Goal: Task Accomplishment & Management: Use online tool/utility

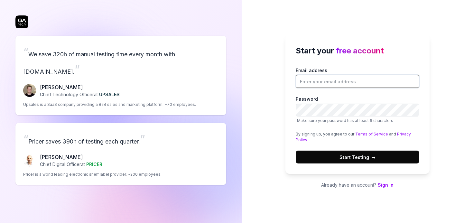
click at [333, 80] on input "Email address" at bounding box center [358, 81] width 124 height 13
type input "[EMAIL_ADDRESS][DOMAIN_NAME]"
click at [377, 162] on button "Start Testing →" at bounding box center [358, 157] width 124 height 13
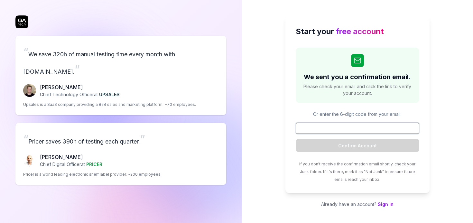
paste input "220510"
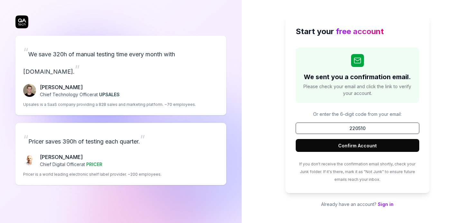
type input "220510"
click at [296, 139] on button "Confirm Account" at bounding box center [358, 145] width 124 height 13
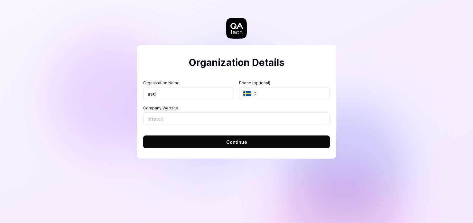
type input "asd"
click at [304, 97] on input "tel" at bounding box center [294, 93] width 71 height 13
click at [202, 114] on input "Company Website" at bounding box center [236, 118] width 187 height 13
type input "[URL][DOMAIN_NAME]"
click at [229, 146] on button "Continue" at bounding box center [236, 141] width 187 height 13
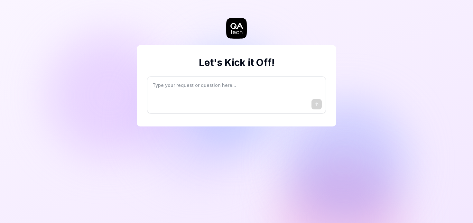
type textarea "*"
type textarea "I"
type textarea "*"
type textarea "I"
type textarea "*"
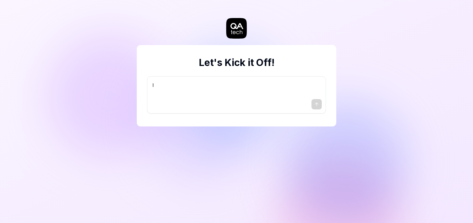
type textarea "I w"
type textarea "*"
type textarea "I wa"
type textarea "*"
type textarea "I wan"
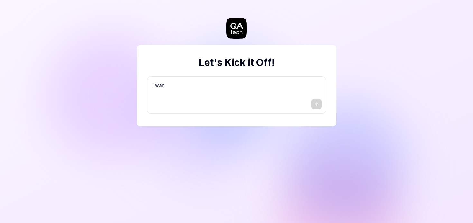
type textarea "*"
type textarea "I want"
type textarea "*"
type textarea "I want"
type textarea "*"
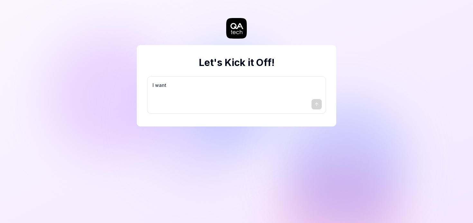
type textarea "I want a"
type textarea "*"
type textarea "I want a"
type textarea "*"
type textarea "I want a g"
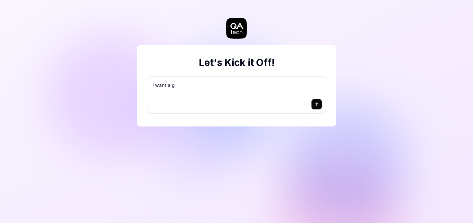
type textarea "*"
type textarea "I want a go"
type textarea "*"
type textarea "I want a goo"
type textarea "*"
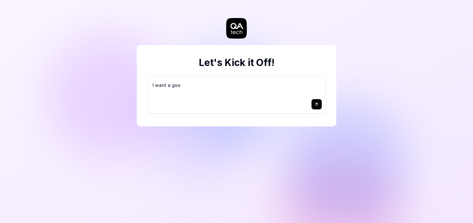
type textarea "I want a good"
type textarea "*"
type textarea "I want a good"
type textarea "*"
type textarea "I want a good t"
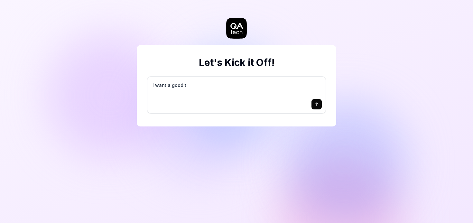
type textarea "*"
type textarea "I want a good te"
type textarea "*"
type textarea "I want a good tes"
type textarea "*"
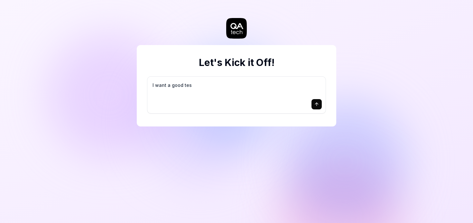
type textarea "I want a good test"
type textarea "*"
type textarea "I want a good test"
type textarea "*"
type textarea "I want a good test s"
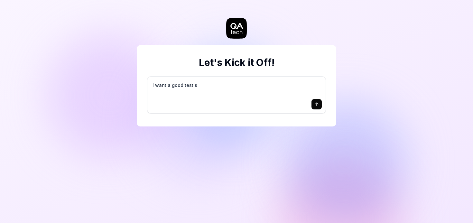
type textarea "*"
type textarea "I want a good test se"
type textarea "*"
type textarea "I want a good test set"
type textarea "*"
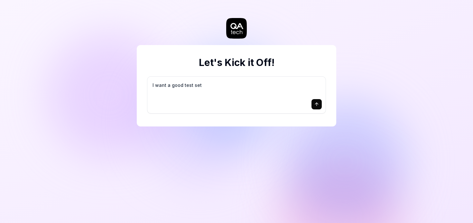
type textarea "I want a good test setu"
type textarea "*"
type textarea "I want a good test setup"
type textarea "*"
type textarea "I want a good test setup"
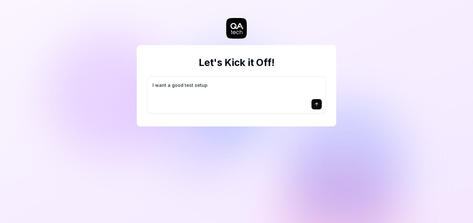
type textarea "*"
type textarea "I want a good test setup f"
type textarea "*"
type textarea "I want a good test setup fo"
type textarea "*"
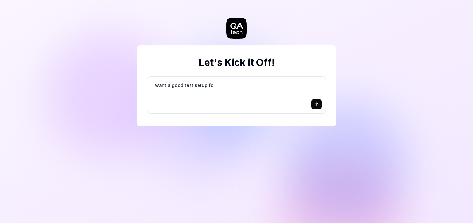
type textarea "I want a good test setup for"
type textarea "*"
type textarea "I want a good test setup for"
type textarea "*"
type textarea "I want a good test setup for m"
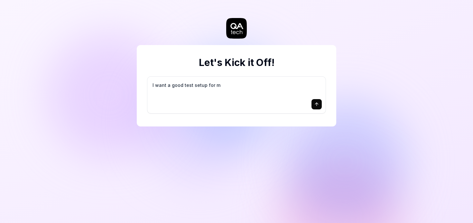
type textarea "*"
type textarea "I want a good test setup for my"
type textarea "*"
type textarea "I want a good test setup for my"
type textarea "*"
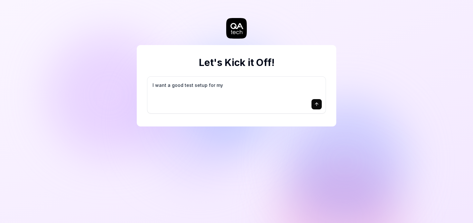
type textarea "I want a good test setup for my s"
type textarea "*"
type textarea "I want a good test setup for my si"
type textarea "*"
type textarea "I want a good test setup for my sit"
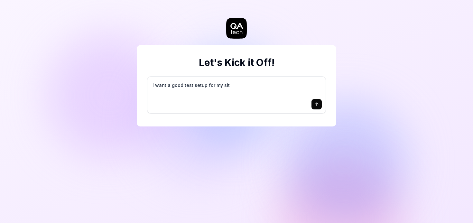
type textarea "*"
type textarea "I want a good test setup for my site"
type textarea "*"
type textarea "I want a good test setup for my site"
type textarea "*"
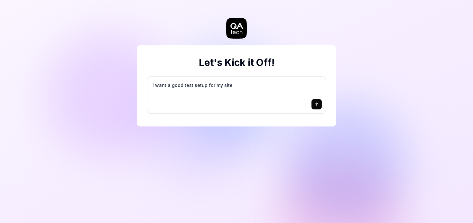
type textarea "I want a good test setup for my site -"
type textarea "*"
type textarea "I want a good test setup for my site -"
type textarea "*"
type textarea "I want a good test setup for my site - h"
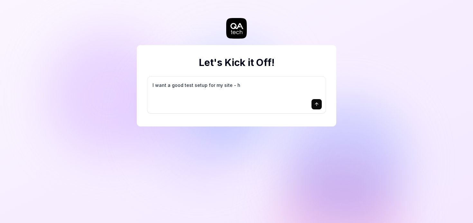
type textarea "*"
type textarea "I want a good test setup for my site - he"
type textarea "*"
type textarea "I want a good test setup for my site - hel"
type textarea "*"
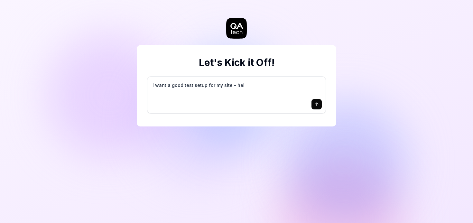
type textarea "I want a good test setup for my site - help"
type textarea "*"
type textarea "I want a good test setup for my site - help"
type textarea "*"
type textarea "I want a good test setup for my site - help m"
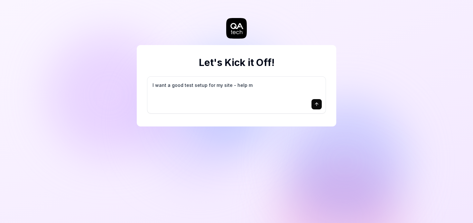
type textarea "*"
type textarea "I want a good test setup for my site - help me"
type textarea "*"
type textarea "I want a good test setup for my site - help me"
type textarea "*"
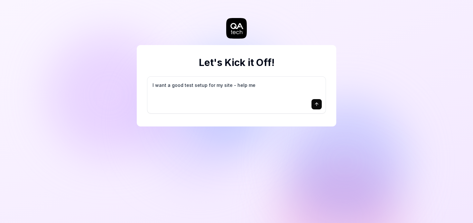
type textarea "I want a good test setup for my site - help me c"
type textarea "*"
type textarea "I want a good test setup for my site - help me cr"
type textarea "*"
type textarea "I want a good test setup for my site - help me cre"
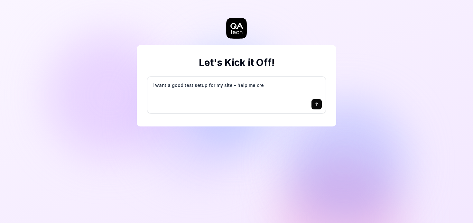
type textarea "*"
type textarea "I want a good test setup for my site - help me crea"
type textarea "*"
type textarea "I want a good test setup for my site - help me creat"
type textarea "*"
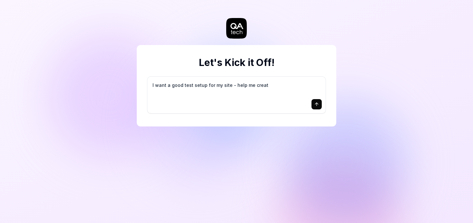
type textarea "I want a good test setup for my site - help me create"
type textarea "*"
type textarea "I want a good test setup for my site - help me create"
type textarea "*"
type textarea "I want a good test setup for my site - help me create t"
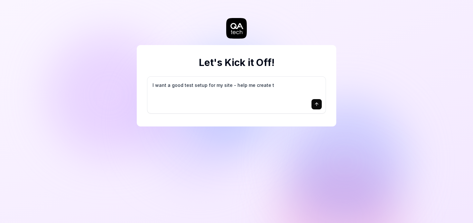
type textarea "*"
type textarea "I want a good test setup for my site - help me create th"
type textarea "*"
type textarea "I want a good test setup for my site - help me create the"
type textarea "*"
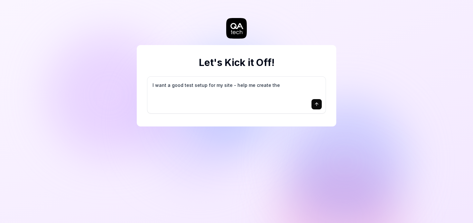
type textarea "I want a good test setup for my site - help me create the"
type textarea "*"
type textarea "I want a good test setup for my site - help me create the f"
type textarea "*"
type textarea "I want a good test setup for my site - help me create the fi"
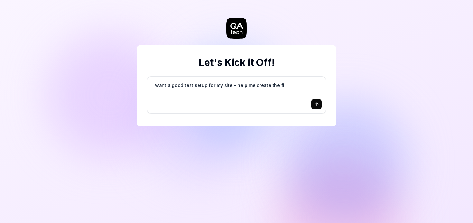
type textarea "*"
type textarea "I want a good test setup for my site - help me create the fir"
type textarea "*"
type textarea "I want a good test setup for my site - help me create the firs"
type textarea "*"
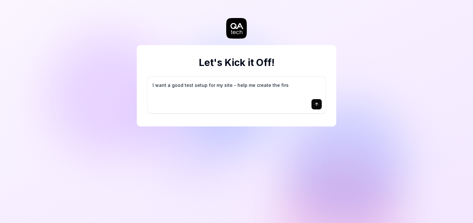
type textarea "I want a good test setup for my site - help me create the first"
type textarea "*"
type textarea "I want a good test setup for my site - help me create the first"
type textarea "*"
type textarea "I want a good test setup for my site - help me create the first 3"
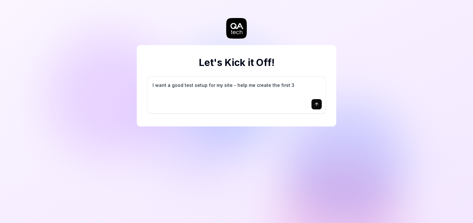
type textarea "*"
type textarea "I want a good test setup for my site - help me create the first 3-"
type textarea "*"
type textarea "I want a good test setup for my site - help me create the first 3-5"
type textarea "*"
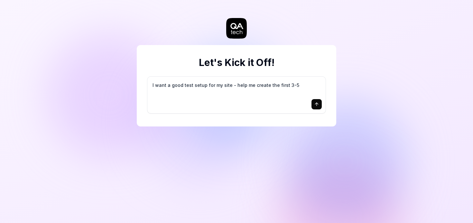
type textarea "I want a good test setup for my site - help me create the first 3-5"
type textarea "*"
type textarea "I want a good test setup for my site - help me create the first 3-5 t"
type textarea "*"
type textarea "I want a good test setup for my site - help me create the first 3-5 te"
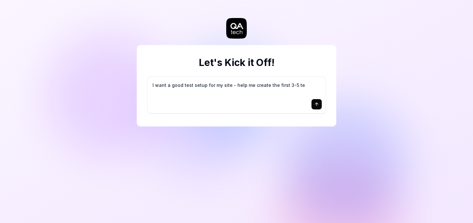
type textarea "*"
type textarea "I want a good test setup for my site - help me create the first 3-5 tes"
type textarea "*"
type textarea "I want a good test setup for my site - help me create the first 3-5 test"
type textarea "*"
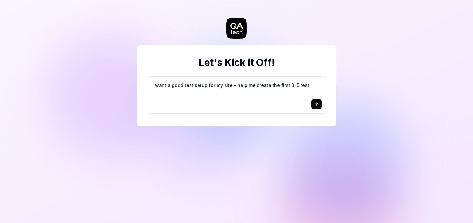
type textarea "I want a good test setup for my site - help me create the first 3-5 test"
type textarea "*"
type textarea "I want a good test setup for my site - help me create the first 3-5 test c"
type textarea "*"
type textarea "I want a good test setup for my site - help me create the first 3-5 test ca"
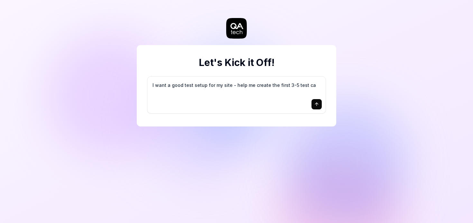
type textarea "*"
type textarea "I want a good test setup for my site - help me create the first 3-5 test cas"
type textarea "*"
type textarea "I want a good test setup for my site - help me create the first 3-5 test case"
type textarea "*"
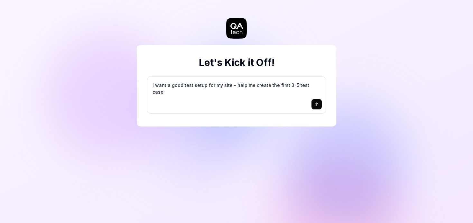
type textarea "I want a good test setup for my site - help me create the first 3-5 test cases"
click at [249, 101] on div at bounding box center [236, 104] width 171 height 10
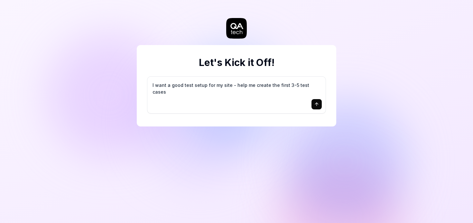
type textarea "*"
click at [211, 103] on div at bounding box center [236, 104] width 171 height 10
paste textarea "[URL][DOMAIN_NAME]"
type textarea "*"
type textarea "[URL][DOMAIN_NAME]"
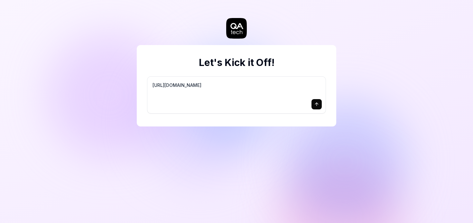
type textarea "*"
type textarea "[URL][DOMAIN_NAME] T"
type textarea "*"
type textarea "[URL][DOMAIN_NAME] Th"
type textarea "*"
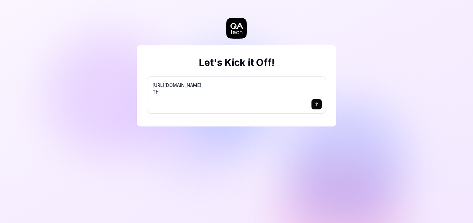
type textarea "[URL][DOMAIN_NAME] T"
type textarea "*"
type textarea "[URL][DOMAIN_NAME] Te"
type textarea "*"
type textarea "[URL][DOMAIN_NAME] Test"
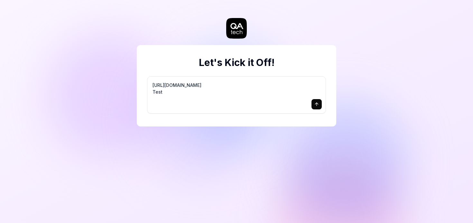
type textarea "*"
type textarea "[URL][DOMAIN_NAME] Test"
type textarea "*"
type textarea "[URL][DOMAIN_NAME] Test t"
type textarea "*"
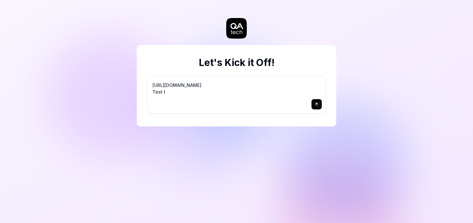
type textarea "[URL][DOMAIN_NAME] Test th"
type textarea "*"
type textarea "[URL][DOMAIN_NAME] Test thi"
type textarea "*"
type textarea "[URL][DOMAIN_NAME] Test this"
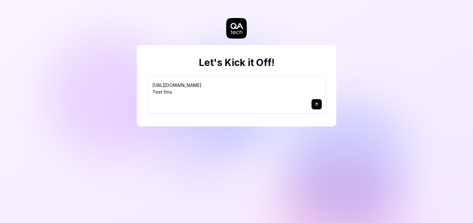
type textarea "*"
type textarea "[URL][DOMAIN_NAME] Test this"
type textarea "*"
type textarea "[URL][DOMAIN_NAME] Test this U"
type textarea "*"
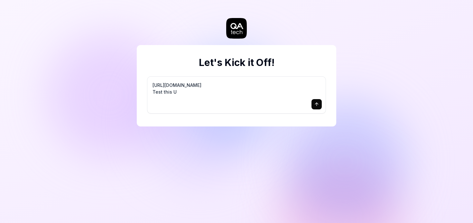
type textarea "[URL][DOMAIN_NAME] Test this UR"
type textarea "*"
type textarea "[URL][DOMAIN_NAME] Test this URL"
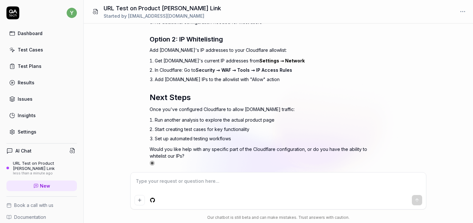
type textarea "*"
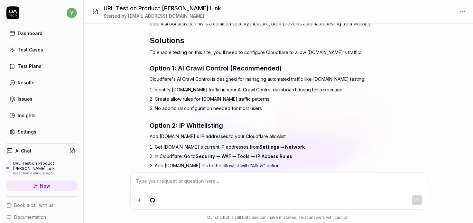
scroll to position [241, 0]
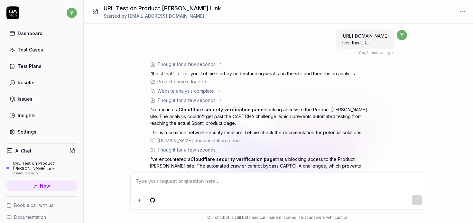
click at [219, 185] on textarea at bounding box center [278, 184] width 288 height 16
type textarea "*"
type textarea "t"
type textarea "*"
type textarea "te"
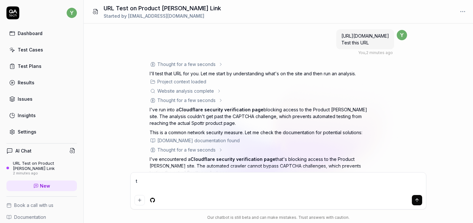
type textarea "*"
type textarea "tes"
type textarea "*"
type textarea "test"
type textarea "*"
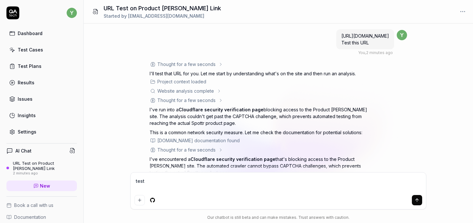
type textarea "test"
type textarea "*"
type textarea "test t"
type textarea "*"
type textarea "test th"
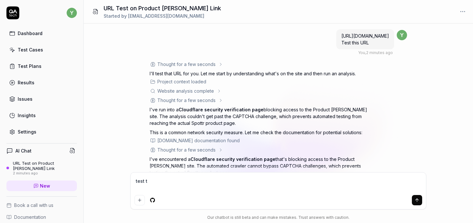
type textarea "*"
type textarea "test thi"
type textarea "*"
type textarea "test this"
type textarea "*"
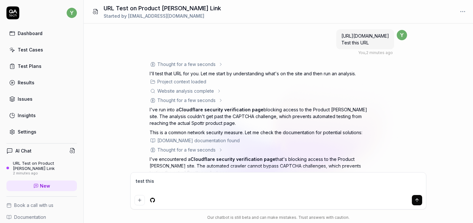
type textarea "test this"
type textarea "*"
type textarea "test this o"
type textarea "*"
type textarea "test this on"
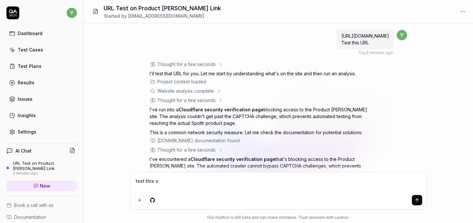
type textarea "*"
type textarea "test this one"
type textarea "*"
type textarea "test this one:"
type textarea "*"
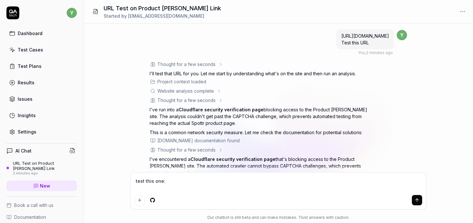
type textarea "test this one:"
type textarea "*"
paste textarea "https://www.priyaminnovations.com/"
type textarea "test this one: https://www.priyaminnovations.com/"
type textarea "*"
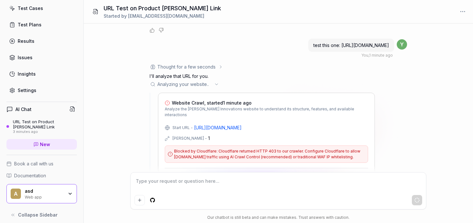
scroll to position [465, 0]
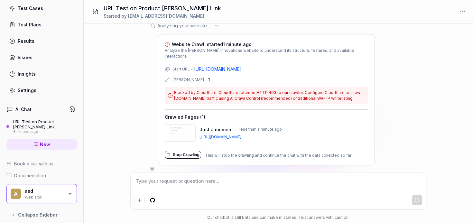
type textarea "*"
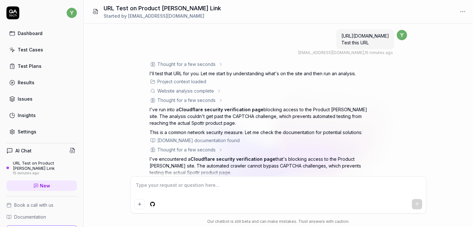
scroll to position [545, 0]
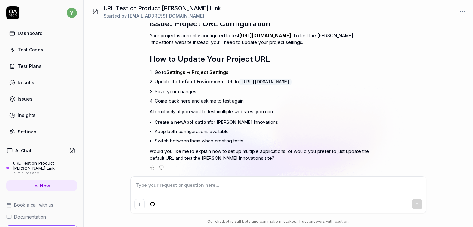
type textarea "*"
click at [40, 182] on span "New" at bounding box center [45, 185] width 10 height 7
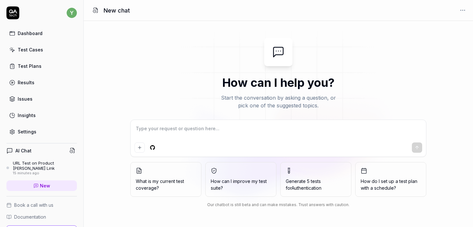
type textarea "*"
type textarea "T"
type textarea "*"
type textarea "Te"
type textarea "*"
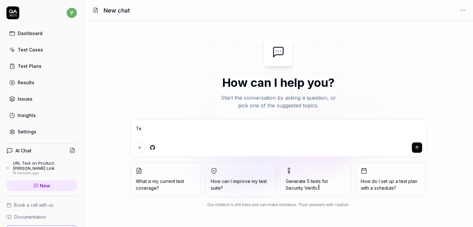
type textarea "Tes"
type textarea "*"
type textarea "Test"
type textarea "*"
type textarea "Test"
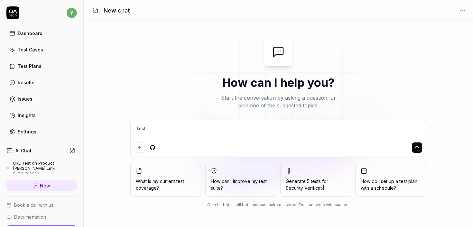
type textarea "*"
type textarea "Test t"
type textarea "*"
type textarea "Test th"
type textarea "*"
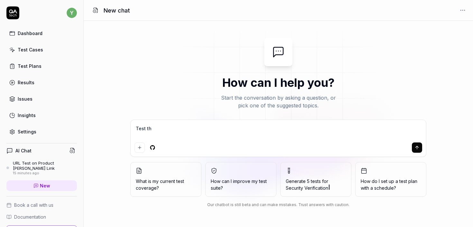
type textarea "Test thi"
type textarea "*"
type textarea "Test this"
type textarea "*"
type textarea "Test this"
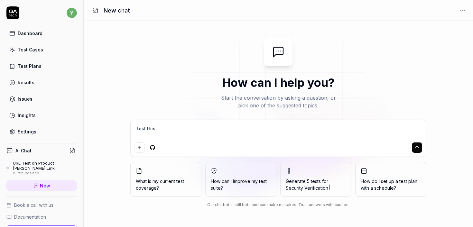
type textarea "*"
type textarea "Test this U"
type textarea "*"
type textarea "Test this UR"
type textarea "*"
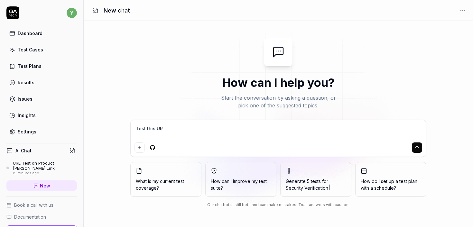
type textarea "Test this URL"
type textarea "*"
type textarea "Test this URL""
type textarea "*"
type textarea "Test this URL"
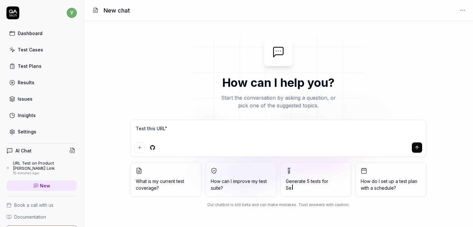
type textarea "*"
type textarea "Test this URL:"
type textarea "*"
type textarea "Test this URL:"
type textarea "*"
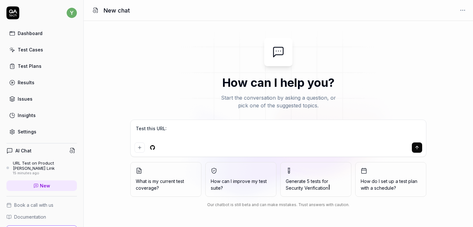
type textarea "Test this URL:"
type textarea "*"
paste textarea "https://staging-admin.sgpreprod5.aktivolabs.com/aktivo-lite/dashboard"
type textarea "Test this URL: https://staging-admin.sgpreprod5.aktivolabs.com/aktivo-lite/dash…"
type textarea "*"
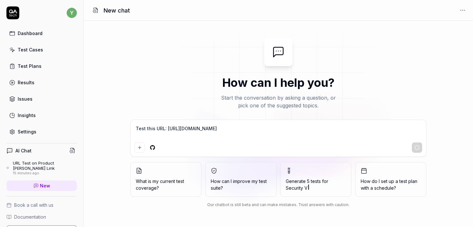
type textarea "Test this URL: https://staging-admin.sgpreprod5.aktivolabs.com/aktivo-lite/dash…"
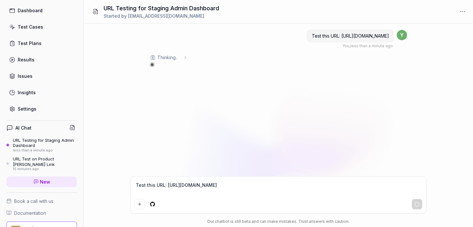
scroll to position [56, 0]
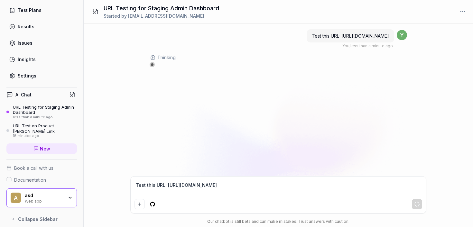
click at [51, 177] on link "Documentation" at bounding box center [41, 180] width 70 height 7
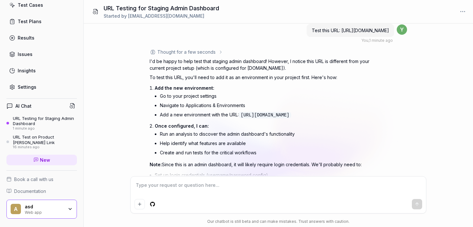
scroll to position [0, 0]
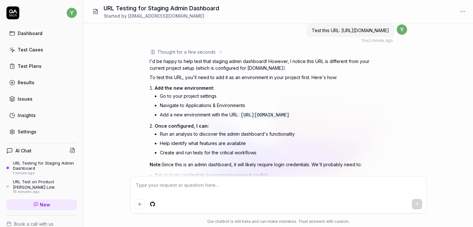
click at [44, 130] on link "Settings" at bounding box center [41, 131] width 70 height 13
type textarea "*"
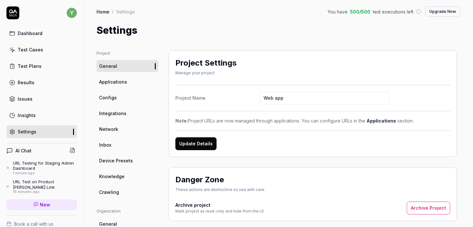
click at [131, 81] on link "Applications" at bounding box center [128, 82] width 62 height 12
